Goal: Contribute content: Contribute content

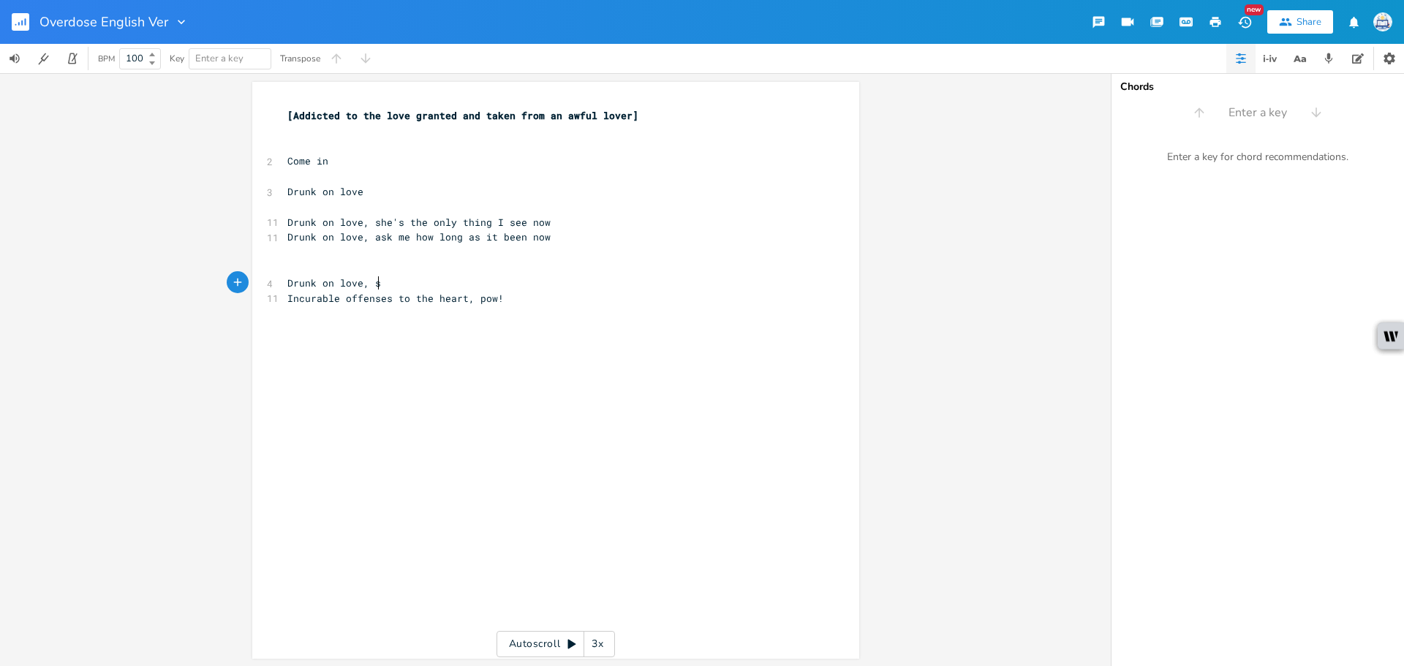
scroll to position [0, 15]
type textarea "seh's"
type textarea "he's got me going insane, wow"
drag, startPoint x: 512, startPoint y: 286, endPoint x: 366, endPoint y: 284, distance: 146.2
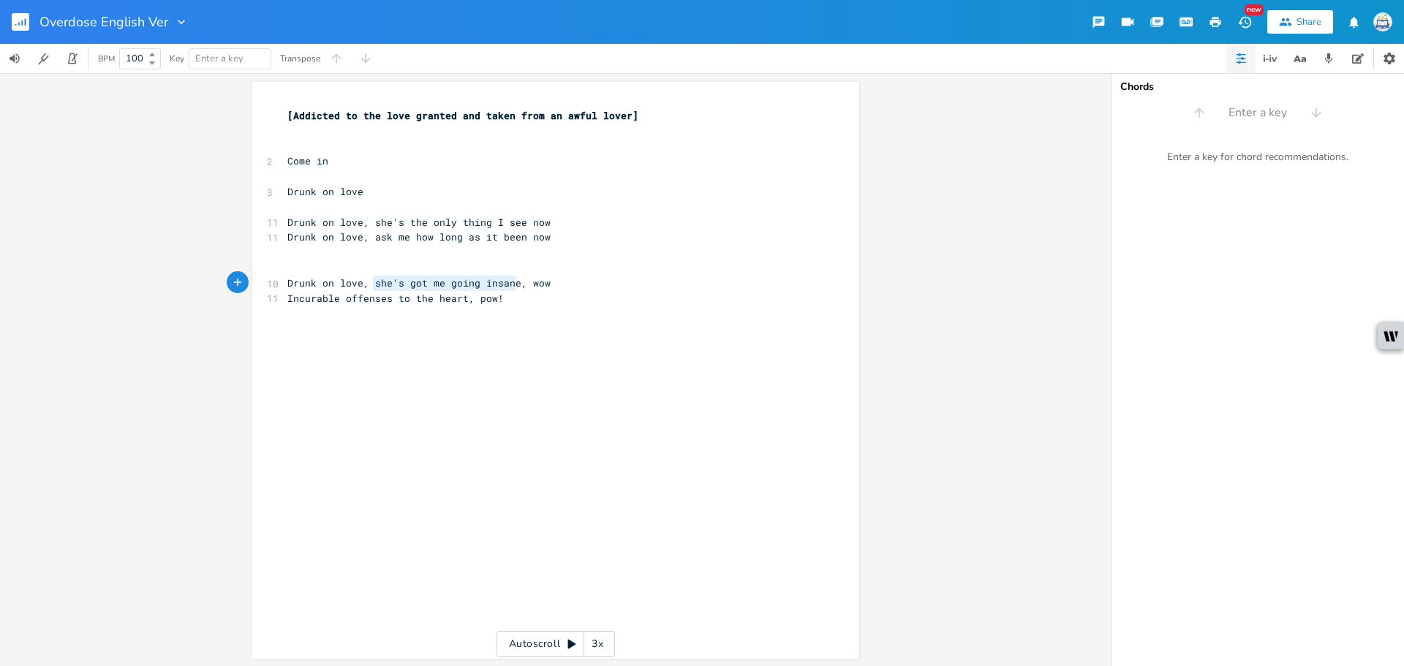
click at [366, 284] on span "Drunk on love, she's got me going insane, wow" at bounding box center [418, 282] width 263 height 13
type textarea "in"
type textarea "this club. i'm"
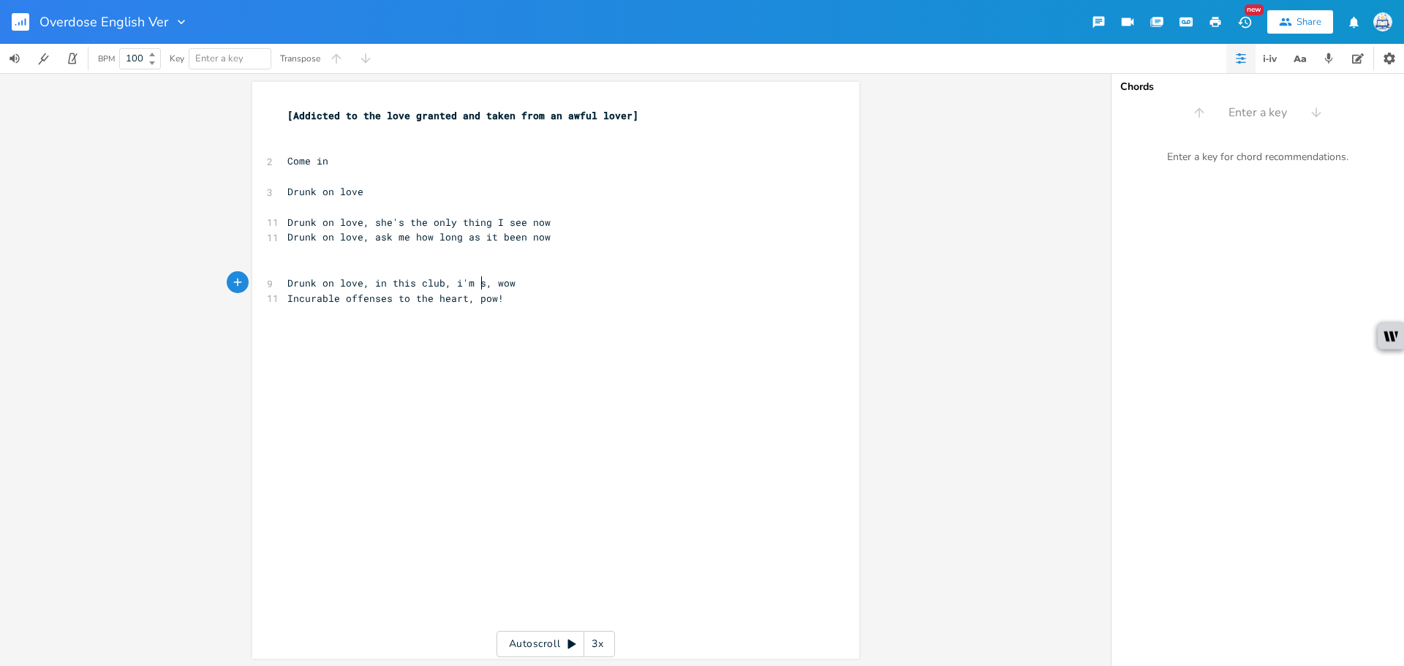
type textarea ", i'm si"
type textarea "is"
type textarea "nsane"
click at [607, 347] on div "x [Addicted to the love granted and taken from an awful lover] ​ ​ 2 Come in ​ …" at bounding box center [566, 384] width 564 height 558
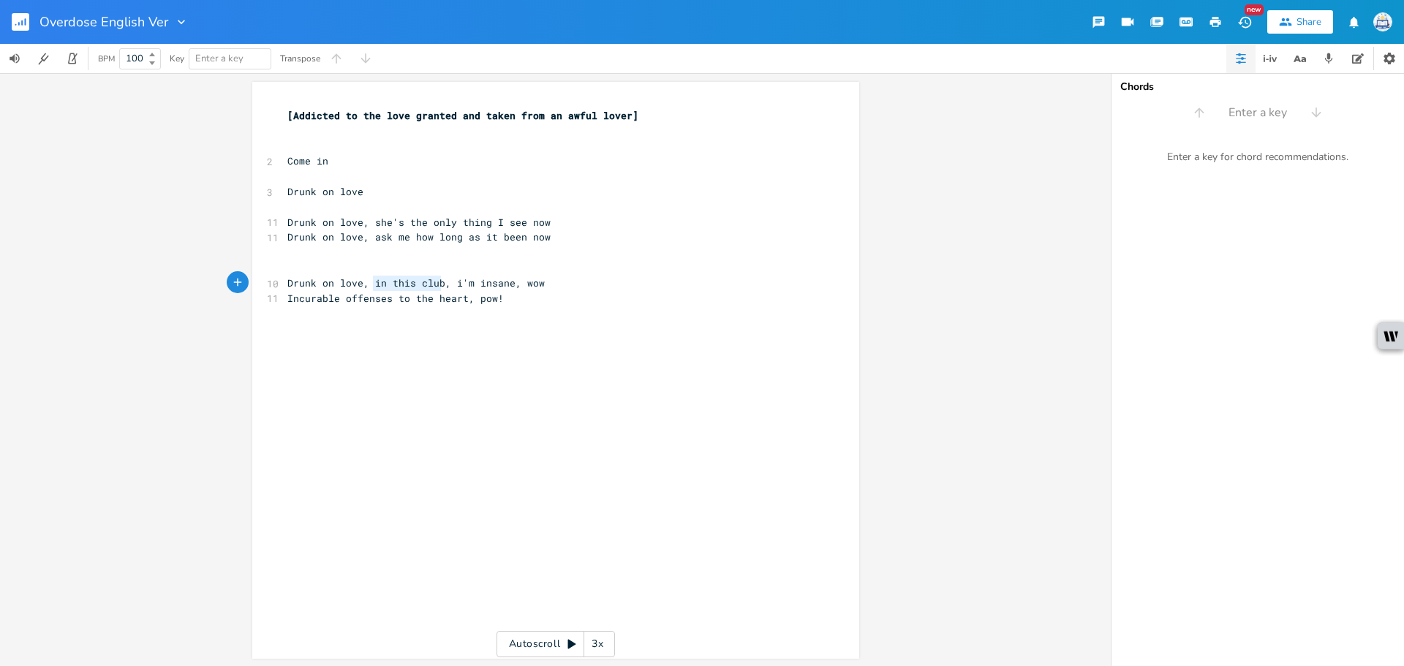
drag, startPoint x: 436, startPoint y: 285, endPoint x: 367, endPoint y: 285, distance: 69.5
click at [367, 285] on span "Drunk on love, in this club, i'm insane, wow" at bounding box center [415, 282] width 257 height 13
type textarea "from her touch"
click at [362, 281] on span "Drunk on love, from her touch, i'm insane, wow" at bounding box center [421, 282] width 269 height 13
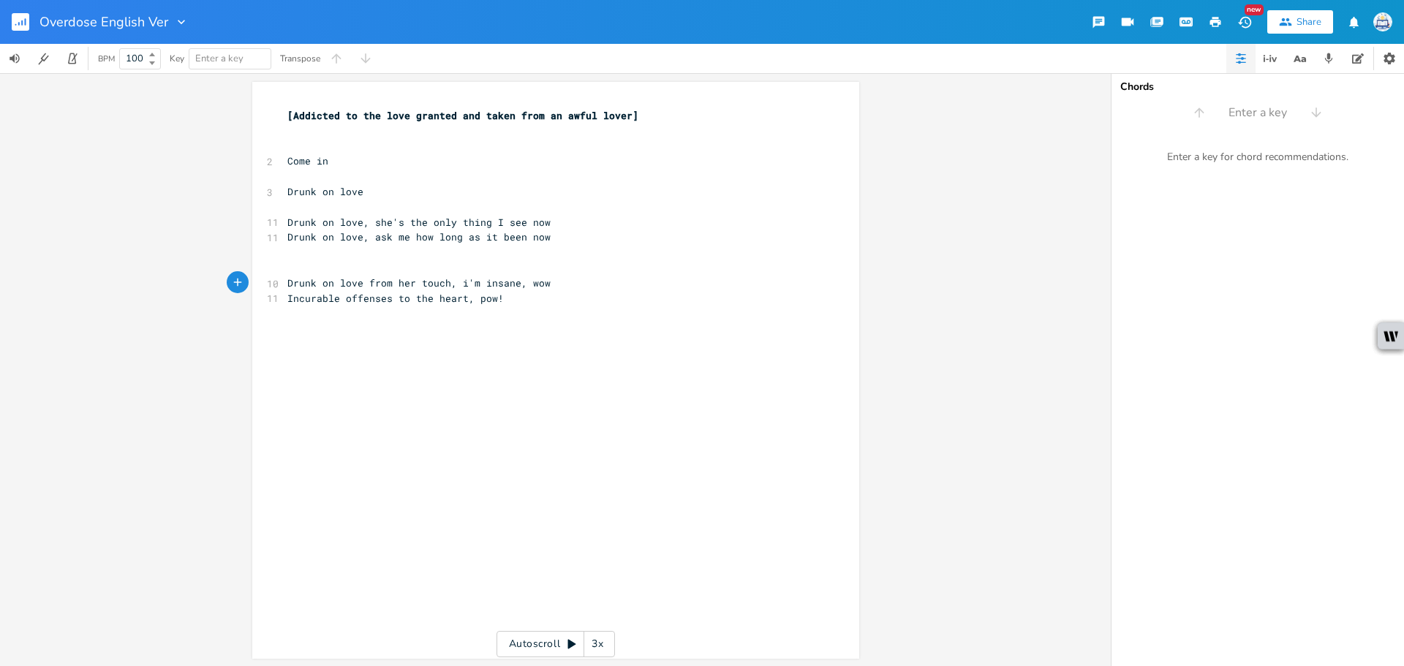
click at [683, 378] on div "x [Addicted to the love granted and taken from an awful lover] ​ ​ 2 Come in ​ …" at bounding box center [566, 384] width 564 height 558
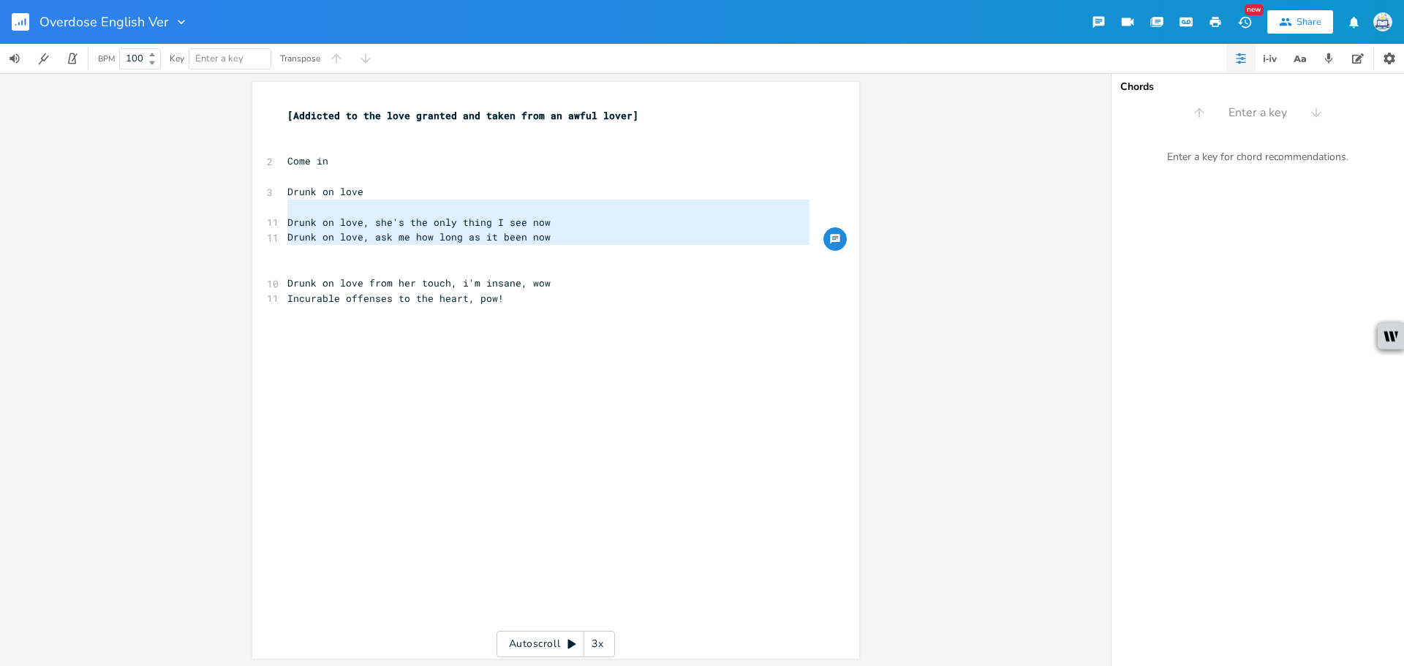
type textarea "Drunk on love Drunk on love, she's the only thing I see now Drunk on love, ask …"
drag, startPoint x: 372, startPoint y: 253, endPoint x: 273, endPoint y: 186, distance: 119.6
click at [273, 186] on div "Drunk on love Drunk on love, she's the only thing I see now Drunk on love, ask …" at bounding box center [555, 370] width 607 height 577
type textarea "Drunk on love Drunk on love, she's the only thing I see now Drunk on love, ask …"
drag, startPoint x: 292, startPoint y: 260, endPoint x: 278, endPoint y: 184, distance: 77.4
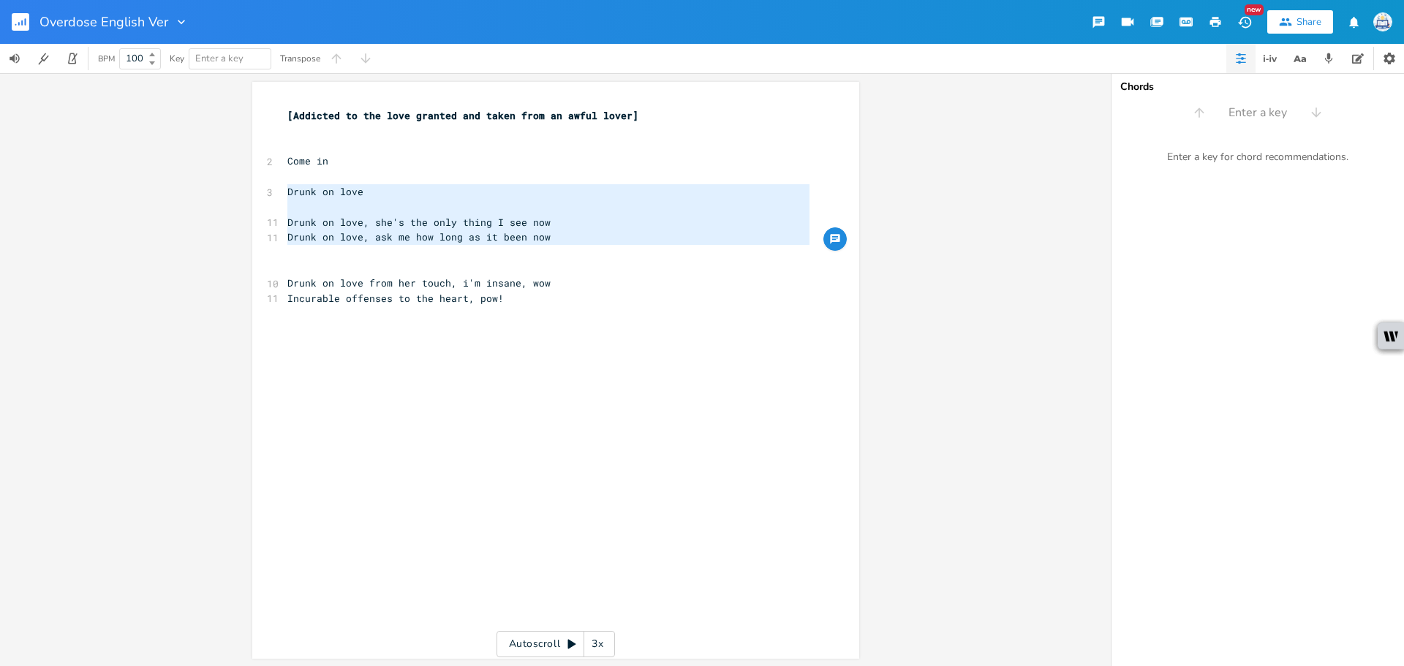
click at [278, 184] on div "Drunk on love Drunk on love, she's the only thing I see now Drunk on love, ask …" at bounding box center [555, 370] width 607 height 577
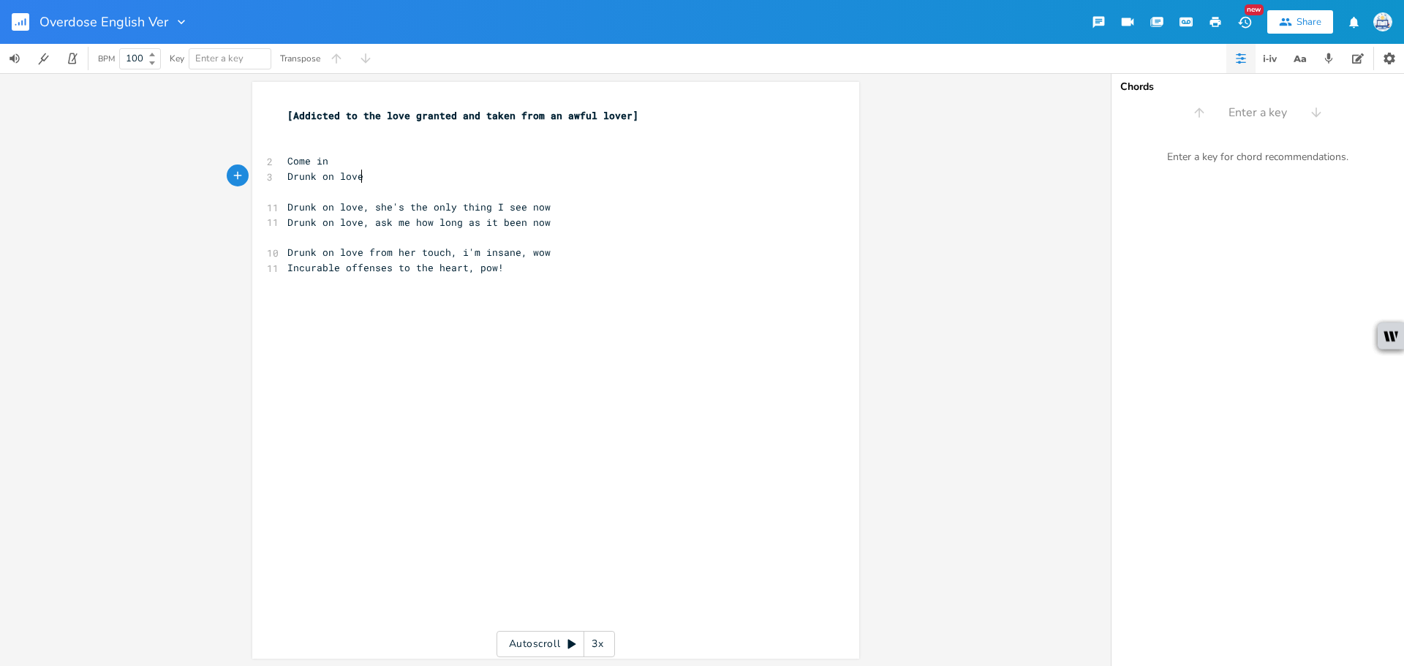
type textarea "Drunk on love"
drag, startPoint x: 389, startPoint y: 181, endPoint x: 269, endPoint y: 173, distance: 120.1
click at [270, 173] on div "Drunk on love x [Addicted to the love granted and taken from an awful lover] ​ …" at bounding box center [555, 370] width 607 height 577
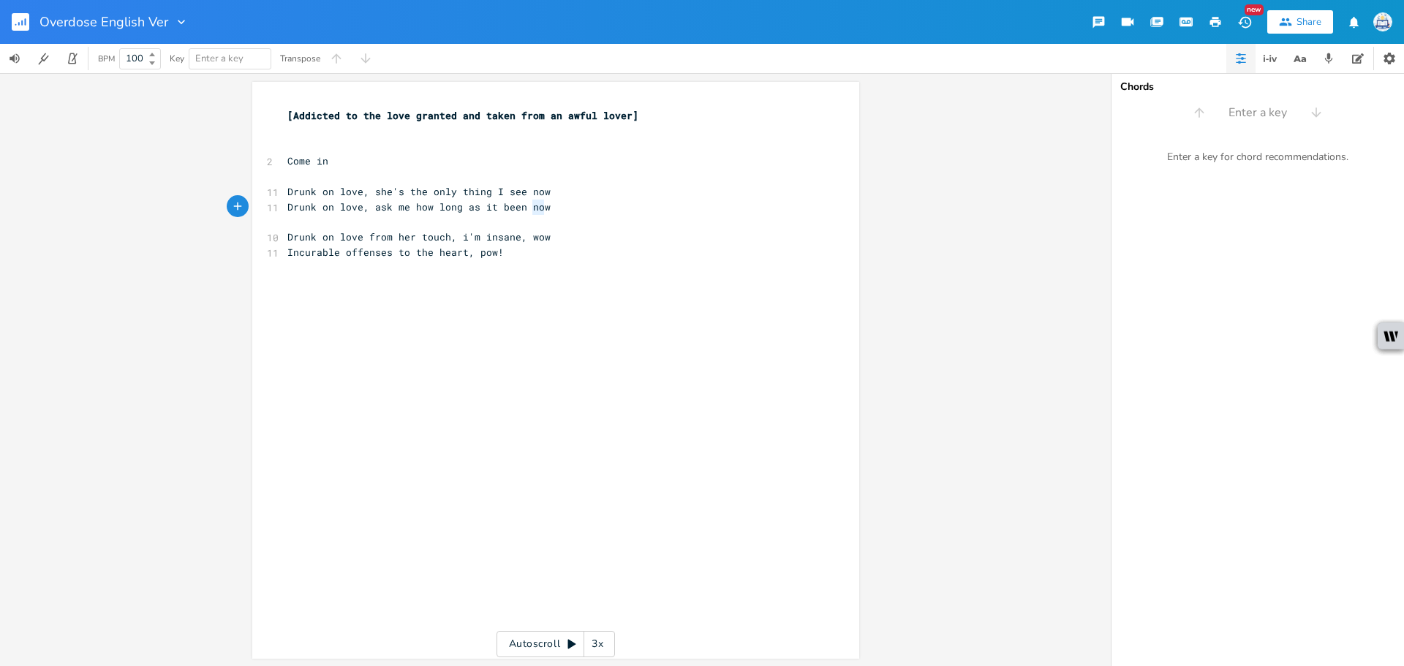
type textarea "Drunk on love, she's the only thing I see now Drunk on love, ask me how long as…"
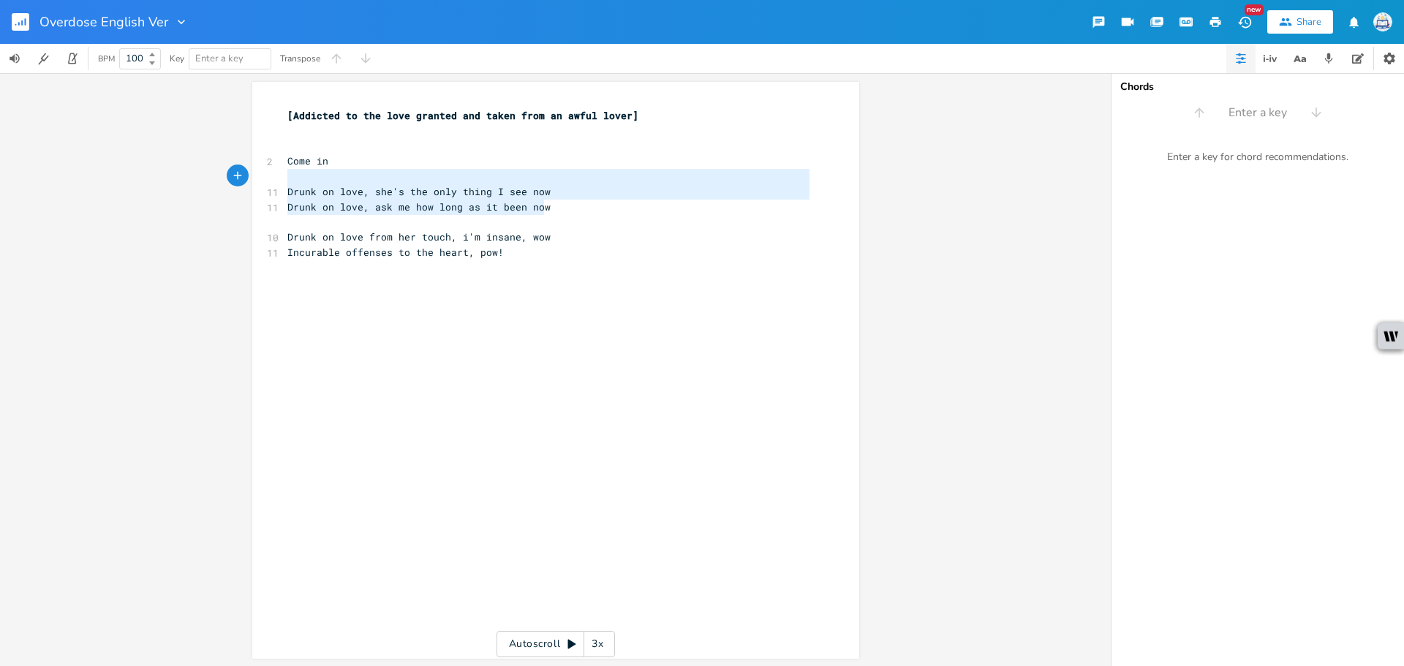
drag, startPoint x: 530, startPoint y: 208, endPoint x: 229, endPoint y: 182, distance: 302.3
click at [252, 182] on div "Drunk on love, she's the only thing I see now Drunk on love, ask me how long as…" at bounding box center [555, 370] width 607 height 577
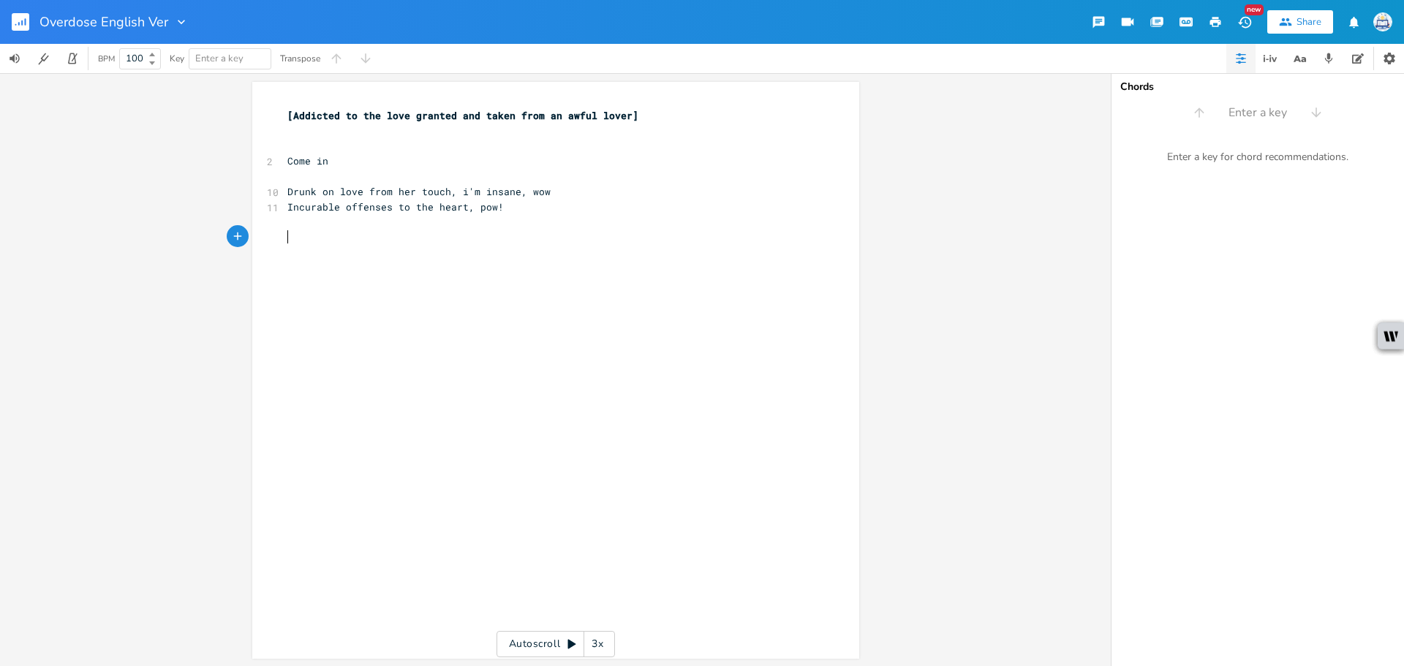
click at [782, 272] on div "x [Addicted to the love granted and taken from an awful lover] ​ ​ 2 Come in ​ …" at bounding box center [566, 384] width 564 height 558
